Goal: Transaction & Acquisition: Obtain resource

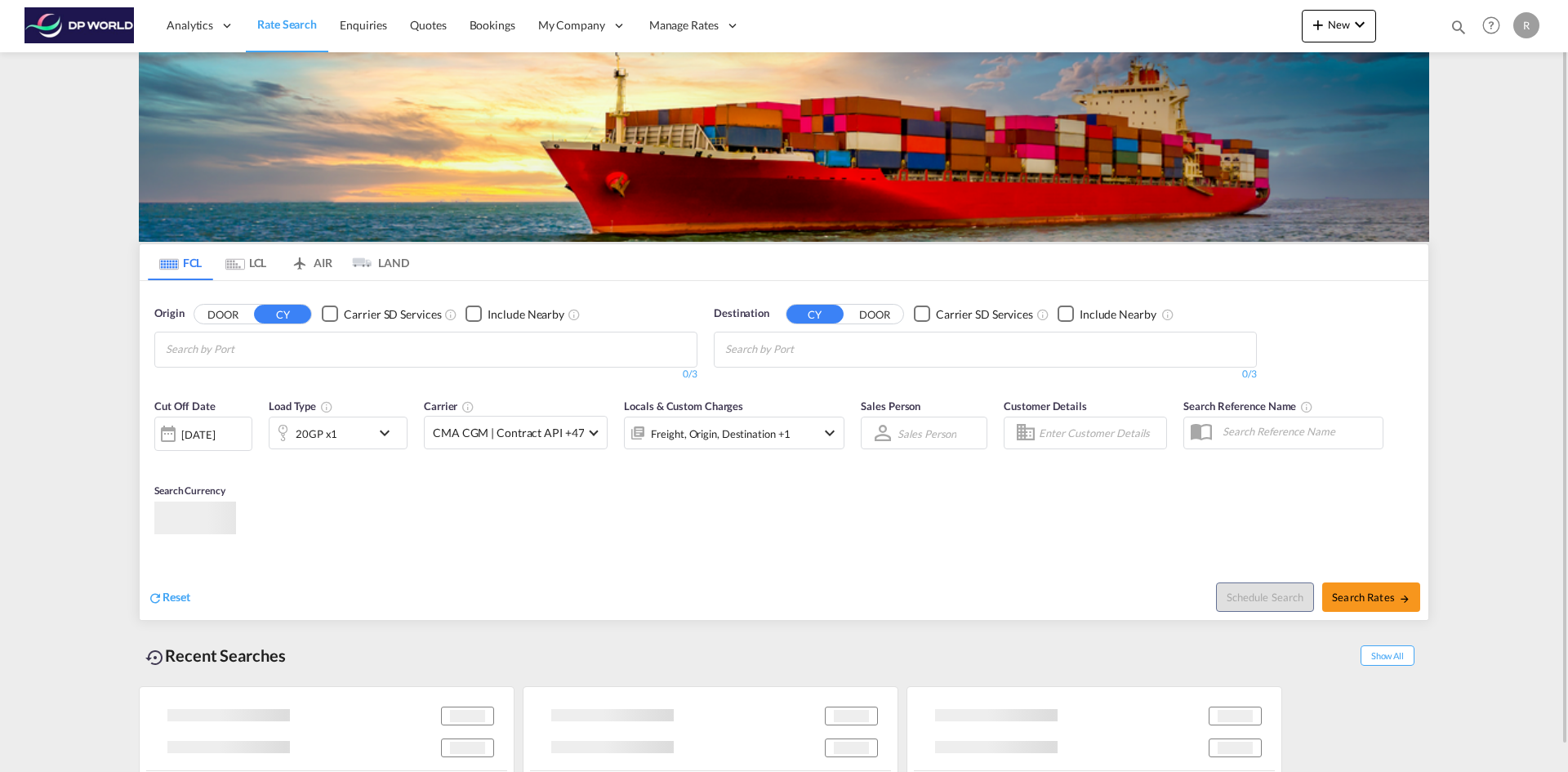
click at [241, 348] on input "Chips input." at bounding box center [243, 350] width 155 height 27
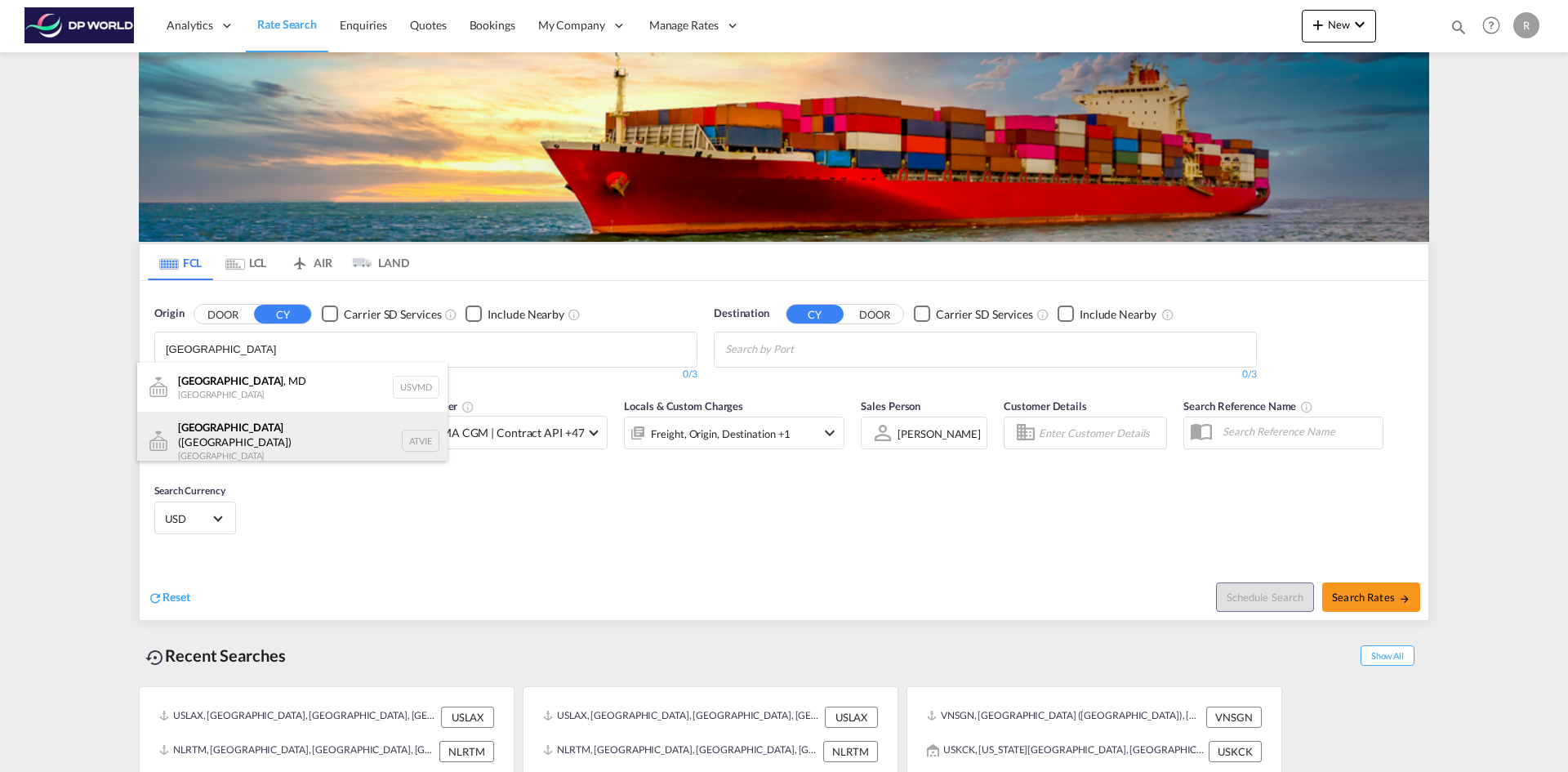
type input "[GEOGRAPHIC_DATA]"
click at [248, 439] on div "[GEOGRAPHIC_DATA] ([GEOGRAPHIC_DATA]) [GEOGRAPHIC_DATA] ATVIE" at bounding box center [292, 441] width 310 height 59
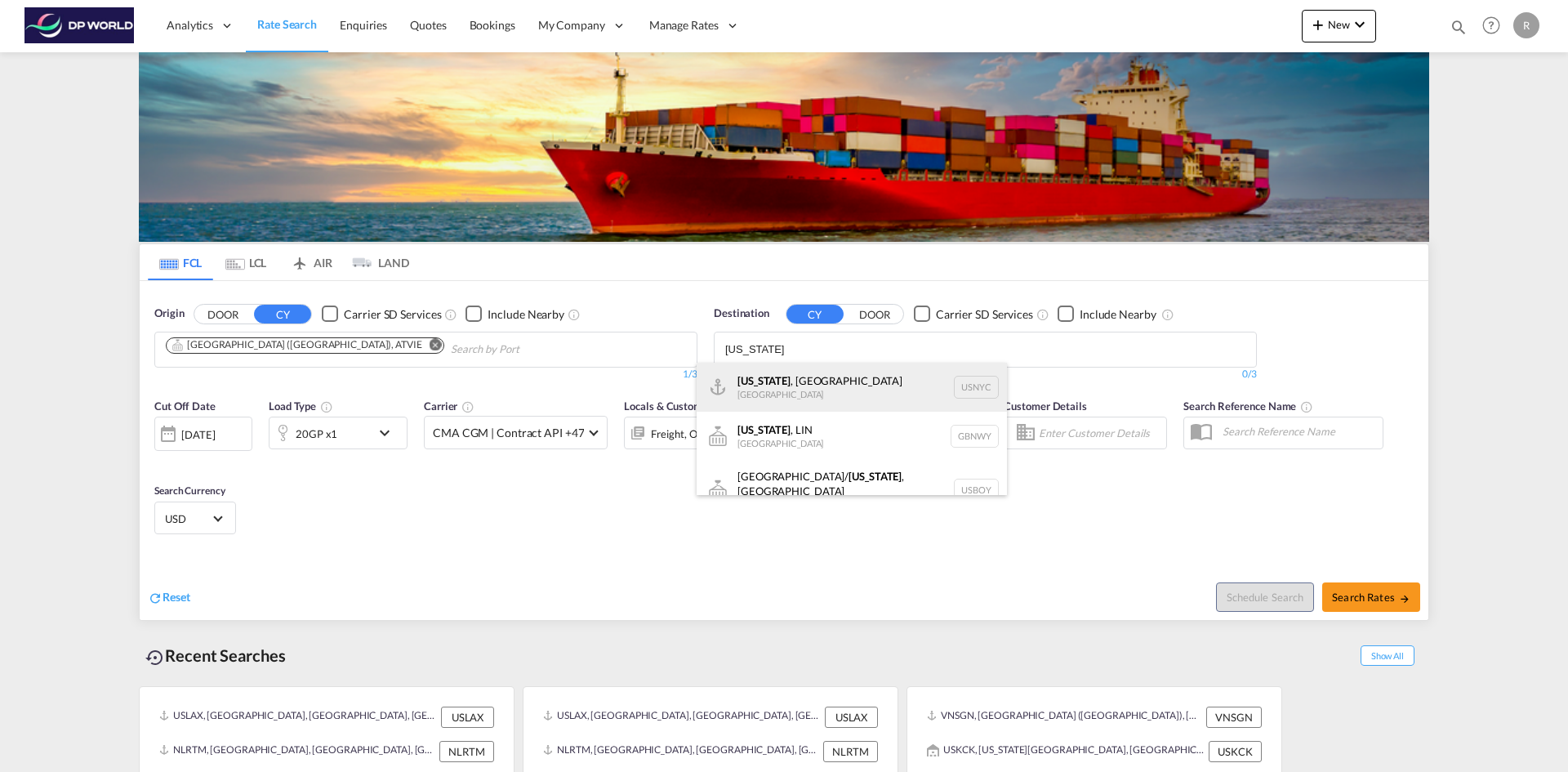
type input "[US_STATE]"
click at [795, 382] on div "[US_STATE] , [GEOGRAPHIC_DATA] [GEOGRAPHIC_DATA] USNYC" at bounding box center [851, 386] width 310 height 49
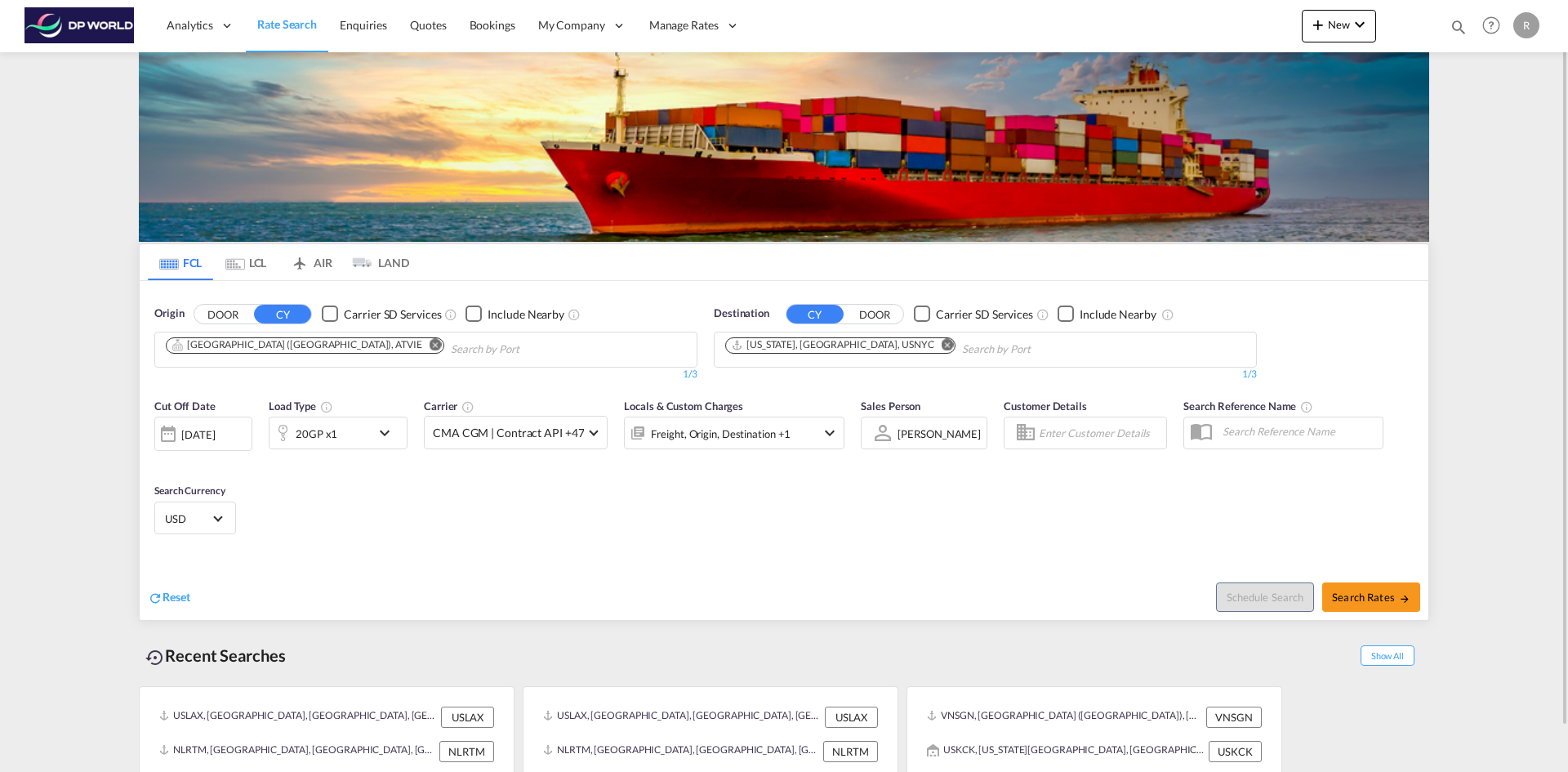
click at [207, 431] on div "[DATE]" at bounding box center [198, 434] width 33 height 15
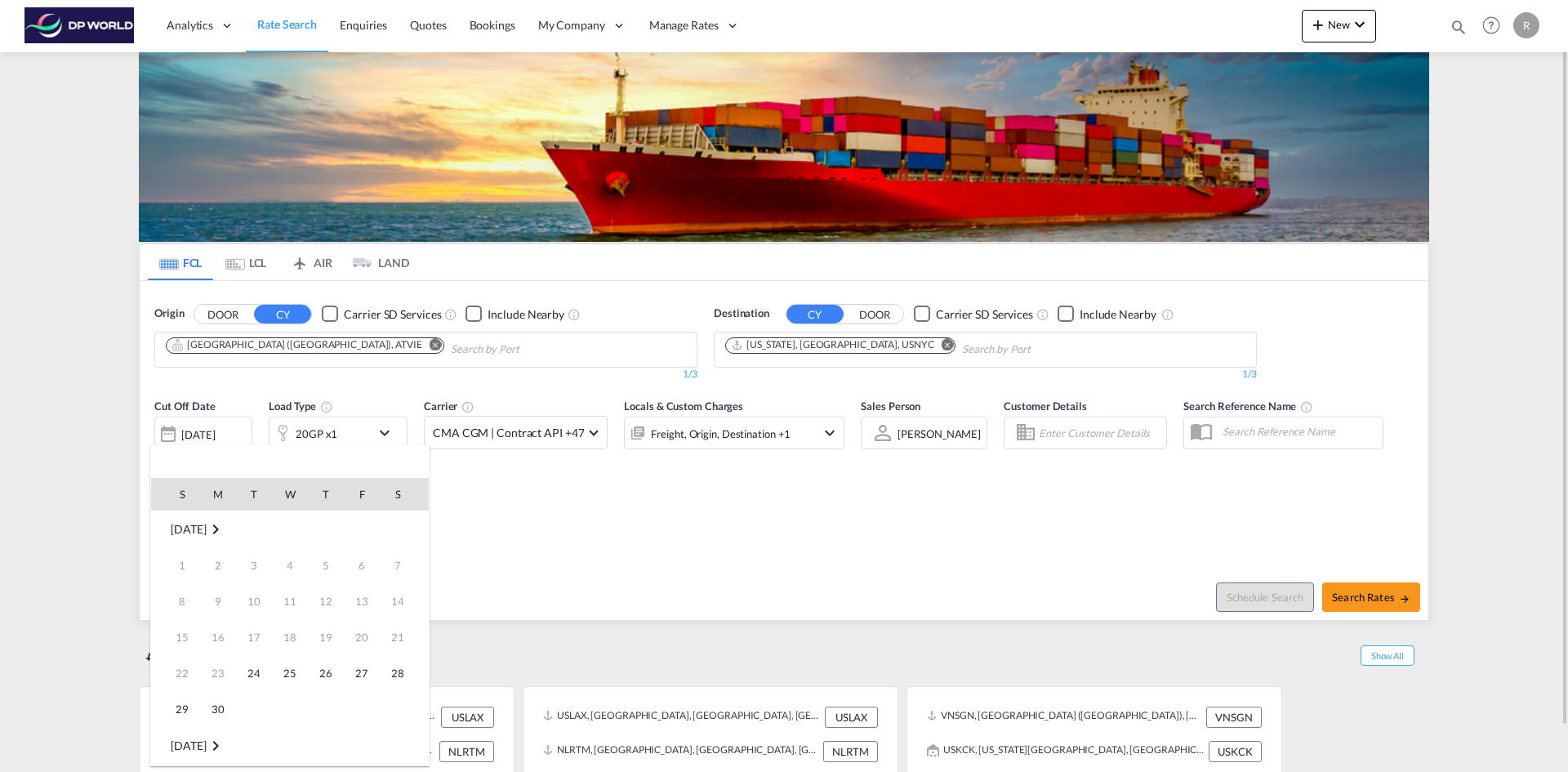
scroll to position [649, 0]
click at [289, 676] on span "24" at bounding box center [289, 673] width 33 height 33
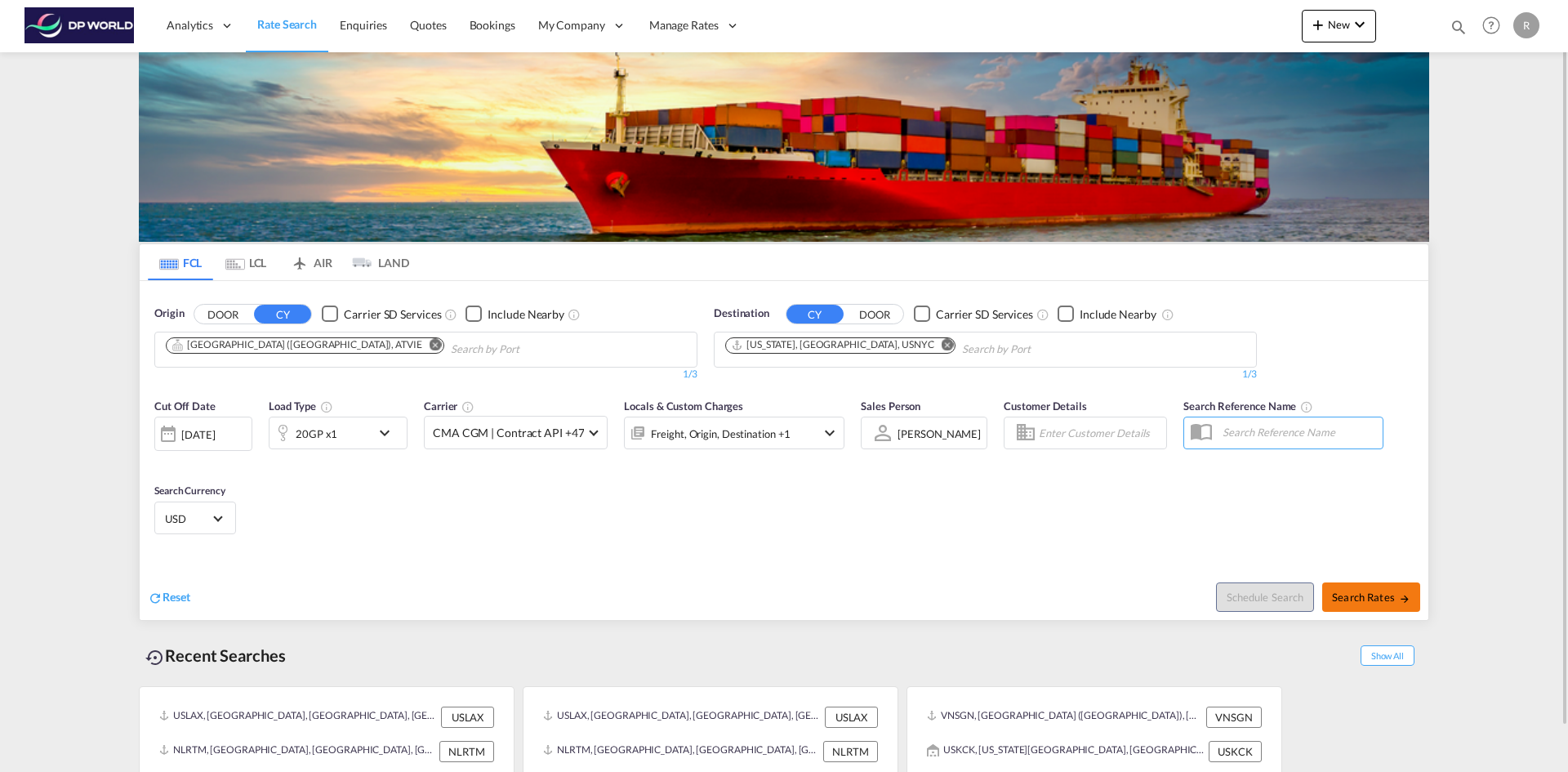
click at [1330, 601] on button "Search Rates" at bounding box center [1371, 597] width 98 height 29
type input "ATVIE to USNYC / [DATE]"
